Goal: Check status: Check status

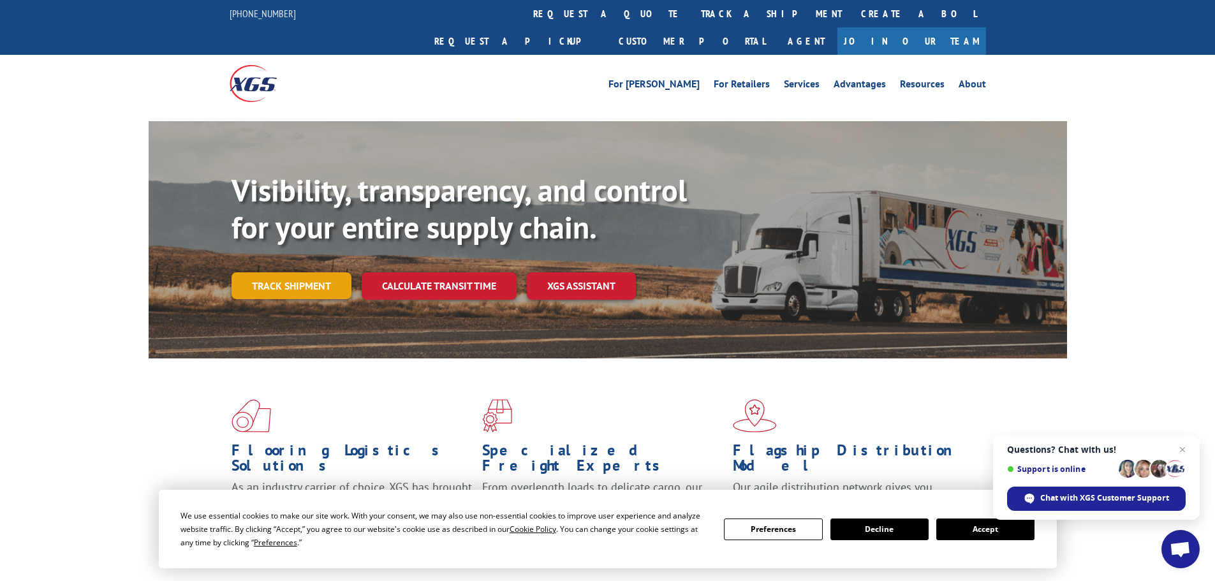
click at [313, 272] on link "Track shipment" at bounding box center [292, 285] width 120 height 27
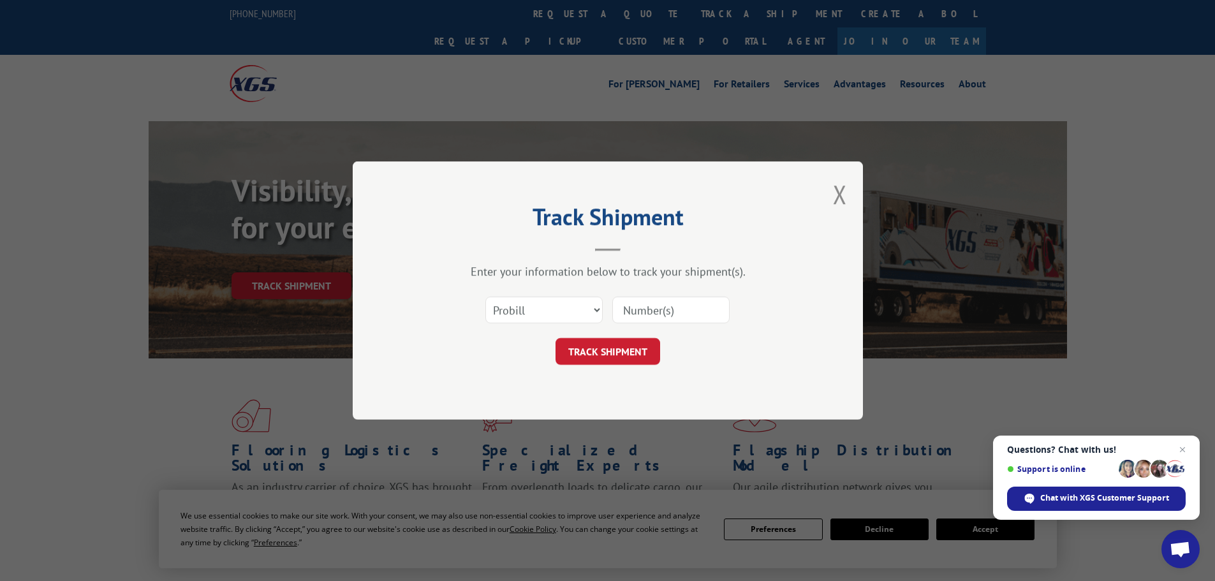
click at [667, 311] on input at bounding box center [671, 310] width 117 height 27
paste input "17672215"
type input "17672215"
click at [572, 352] on button "TRACK SHIPMENT" at bounding box center [608, 351] width 105 height 27
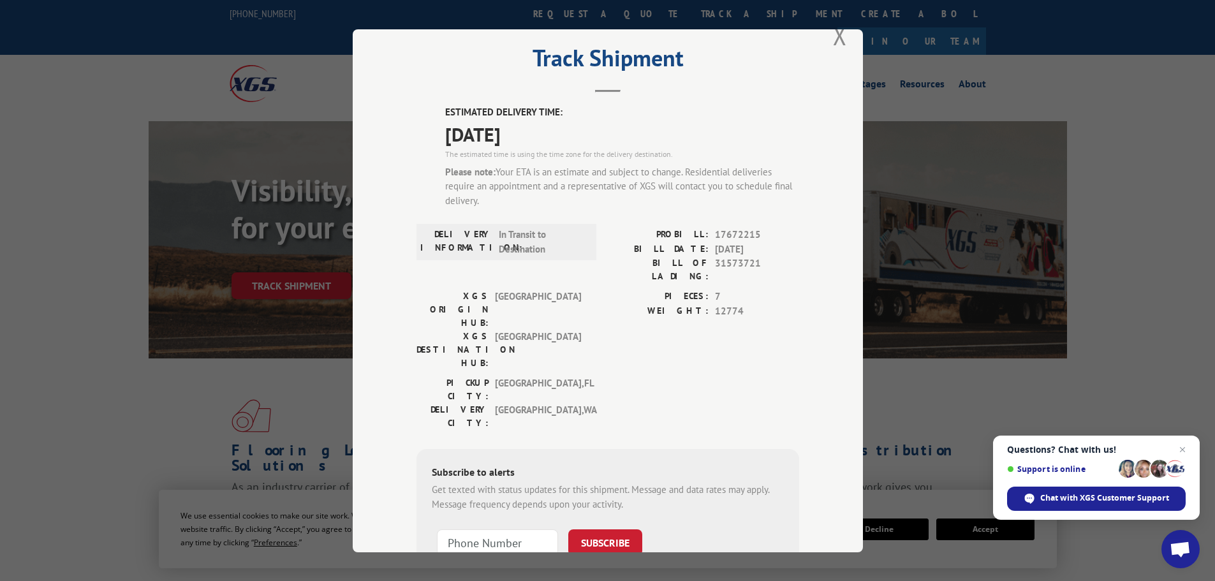
scroll to position [19, 0]
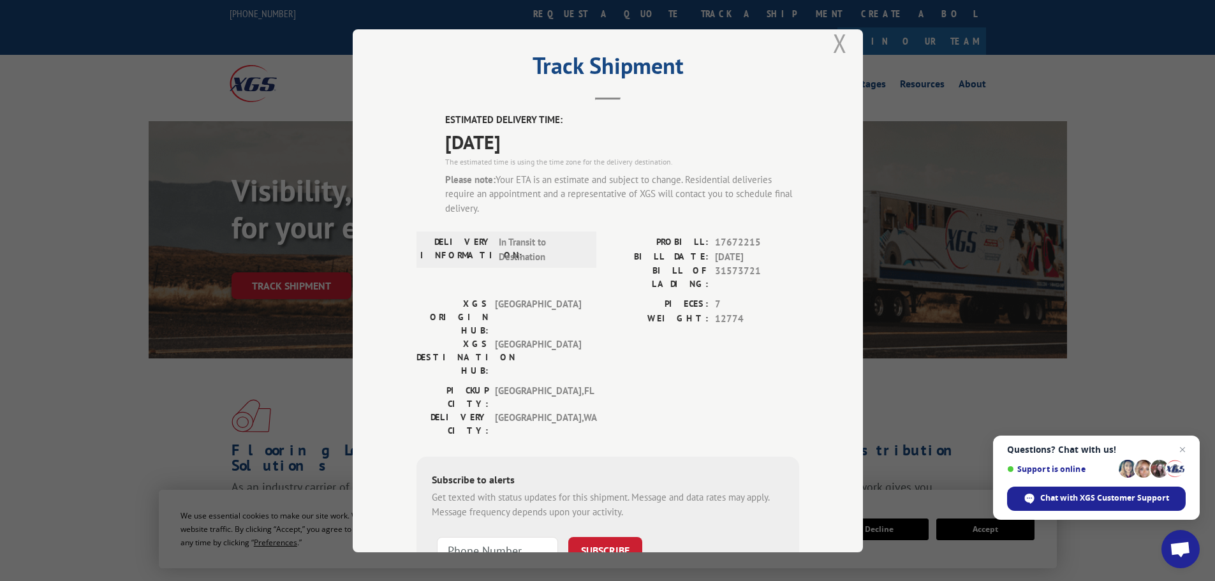
click at [833, 52] on button "Close modal" at bounding box center [840, 43] width 14 height 34
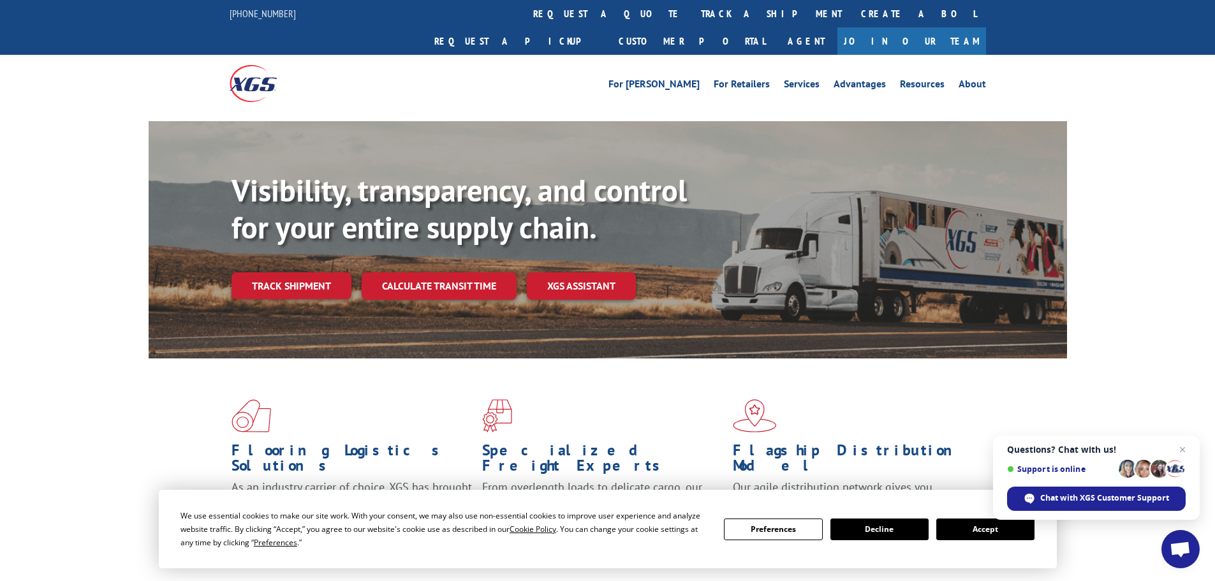
click at [253, 65] on img at bounding box center [253, 83] width 47 height 36
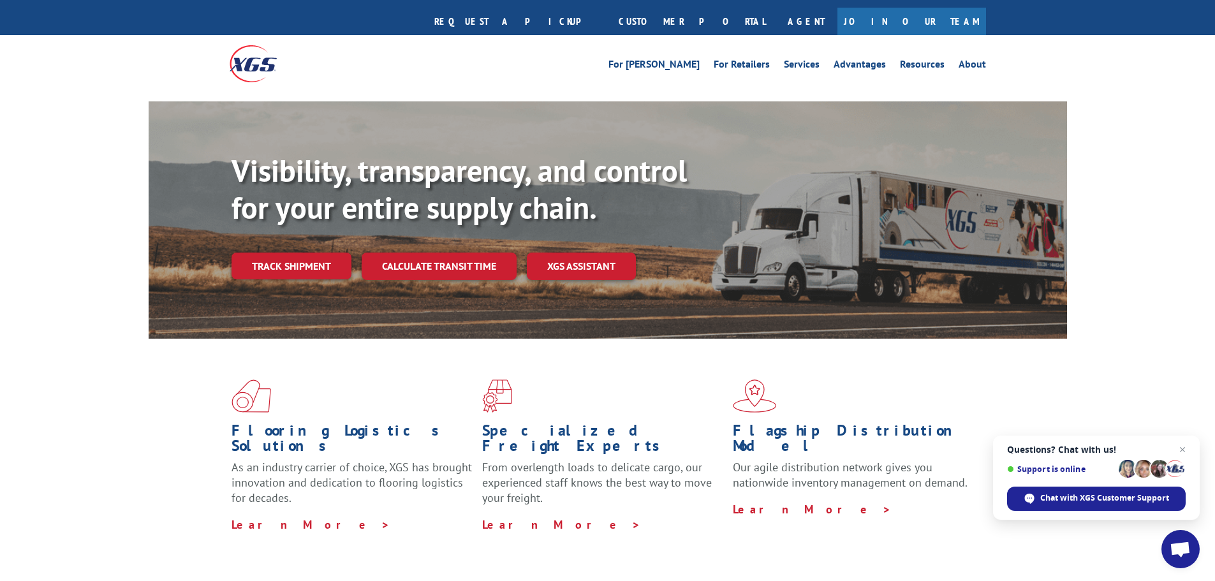
scroll to position [7, 0]
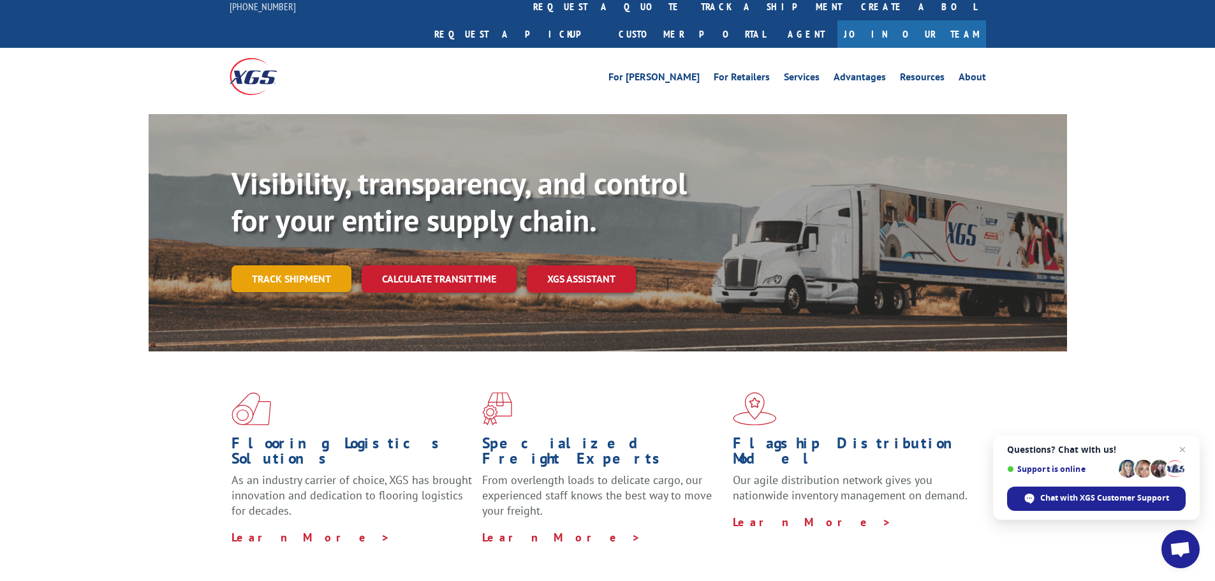
click at [296, 265] on link "Track shipment" at bounding box center [292, 278] width 120 height 27
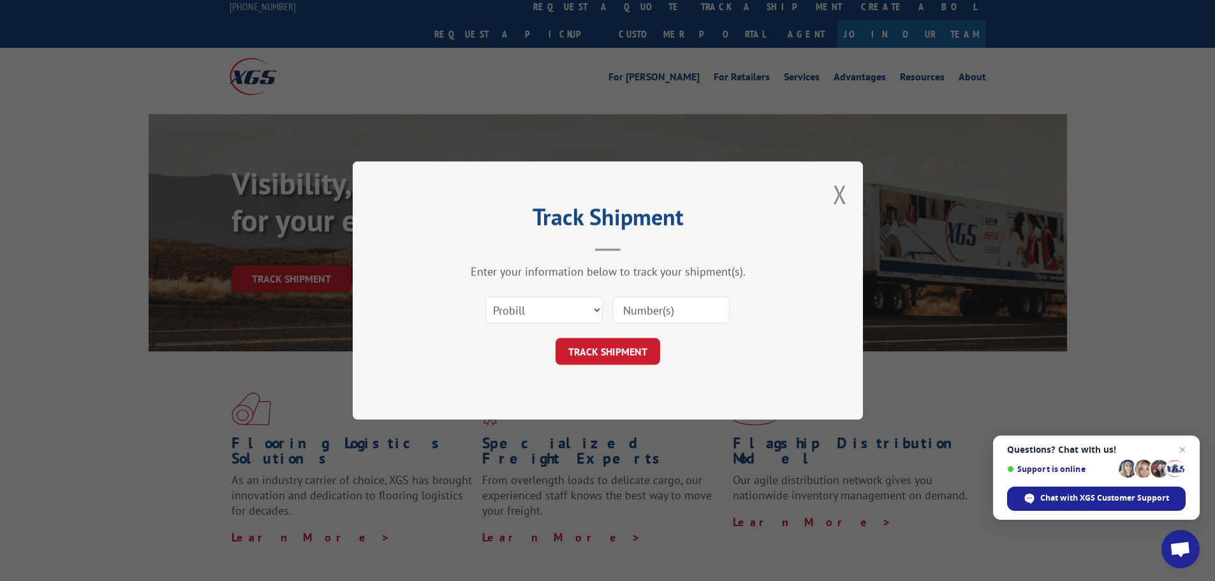
click at [825, 184] on div "Track Shipment Enter your information below to track your shipment(s). Select c…" at bounding box center [608, 290] width 510 height 258
click at [835, 188] on button "Close modal" at bounding box center [840, 194] width 14 height 34
